Goal: Task Accomplishment & Management: Complete application form

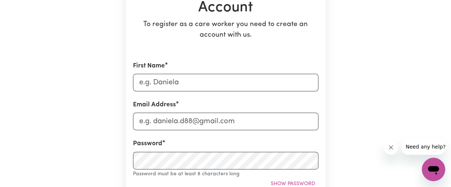
scroll to position [102, 0]
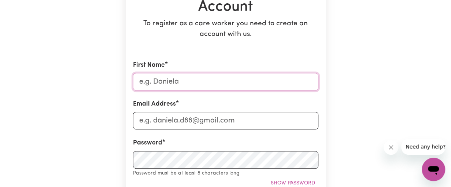
click at [208, 84] on input "First Name" at bounding box center [226, 82] width 186 height 18
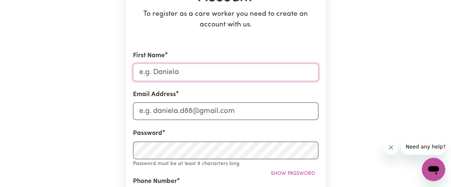
scroll to position [111, 0]
click at [193, 70] on input "First Name" at bounding box center [226, 72] width 186 height 18
type input "Patience"
click at [181, 104] on input "Email Address" at bounding box center [226, 111] width 186 height 18
type input "[EMAIL_ADDRESS][DOMAIN_NAME]"
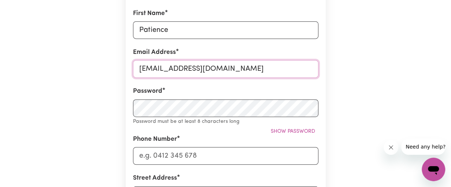
scroll to position [157, 0]
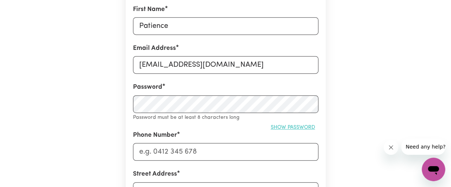
click at [286, 122] on button "Show password" at bounding box center [293, 127] width 51 height 11
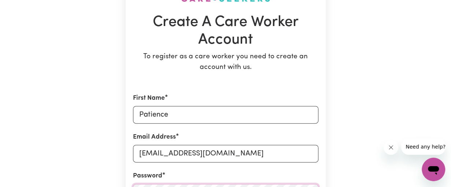
scroll to position [115, 0]
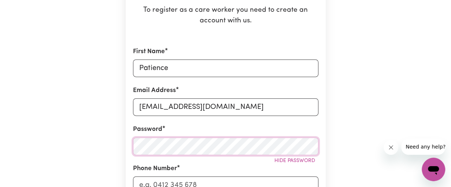
click at [115, 155] on div "Create A Care Worker Account To register as a care worker you need to create an…" at bounding box center [226, 188] width 418 height 555
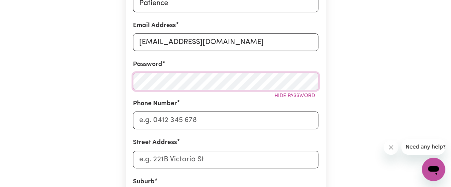
scroll to position [183, 0]
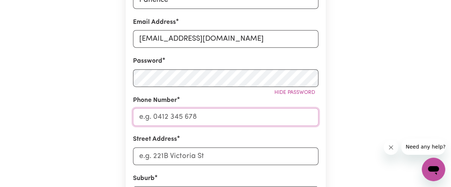
click at [216, 122] on input "Phone Number" at bounding box center [226, 117] width 186 height 18
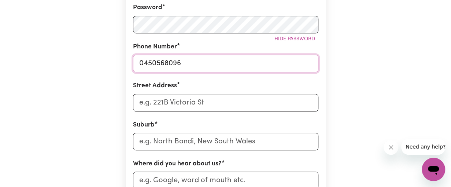
scroll to position [247, 0]
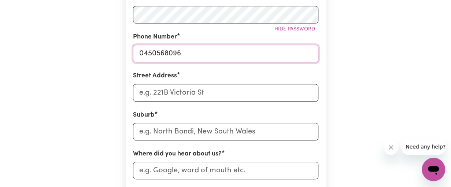
type input "0450568096"
click at [196, 97] on input "Street Address" at bounding box center [226, 93] width 186 height 18
type input "P"
type input "1A"
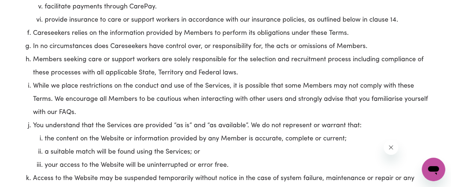
scroll to position [946, 0]
